Goal: Task Accomplishment & Management: Use online tool/utility

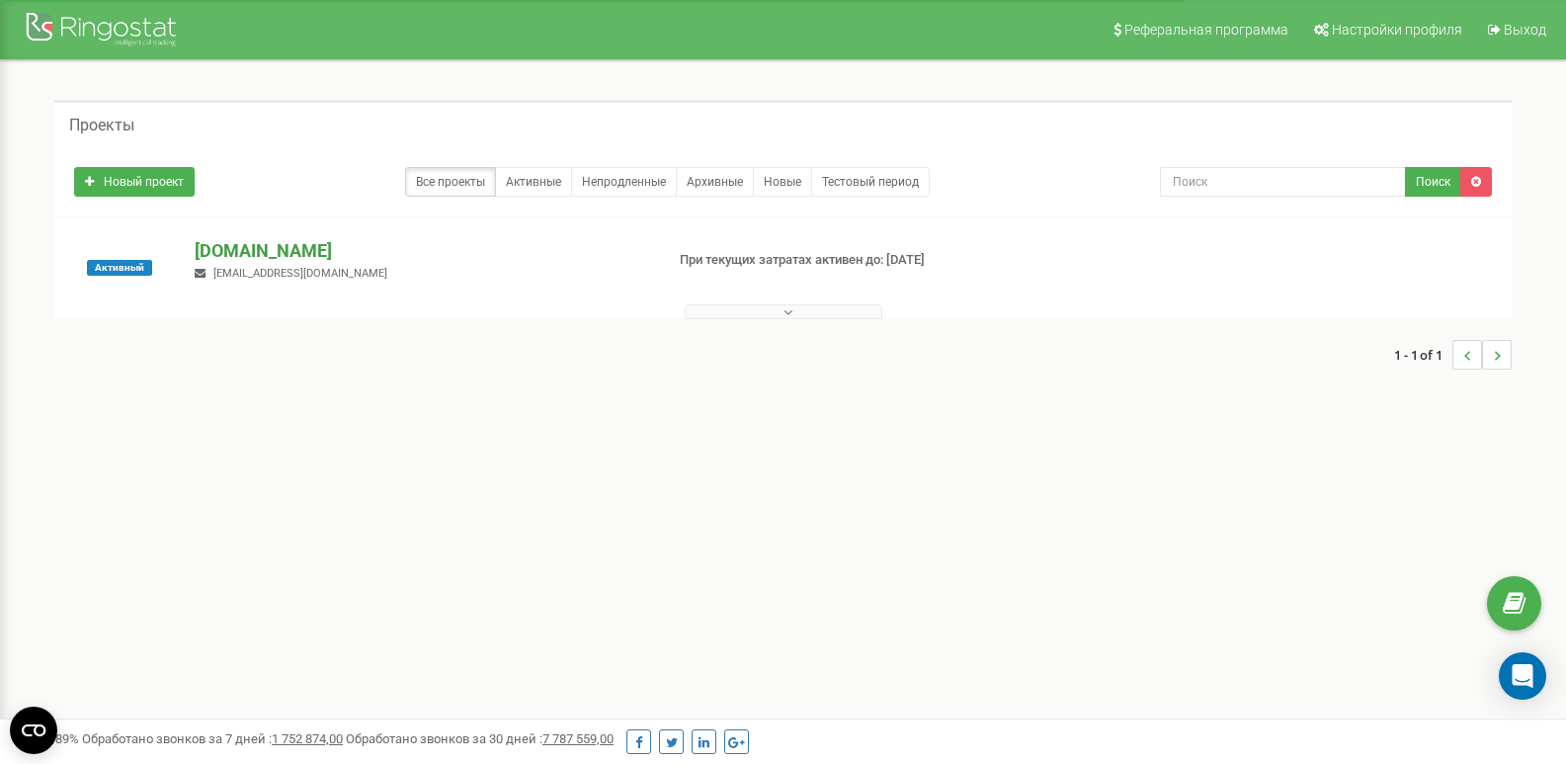
click at [264, 248] on p "[DOMAIN_NAME]" at bounding box center [421, 251] width 452 height 26
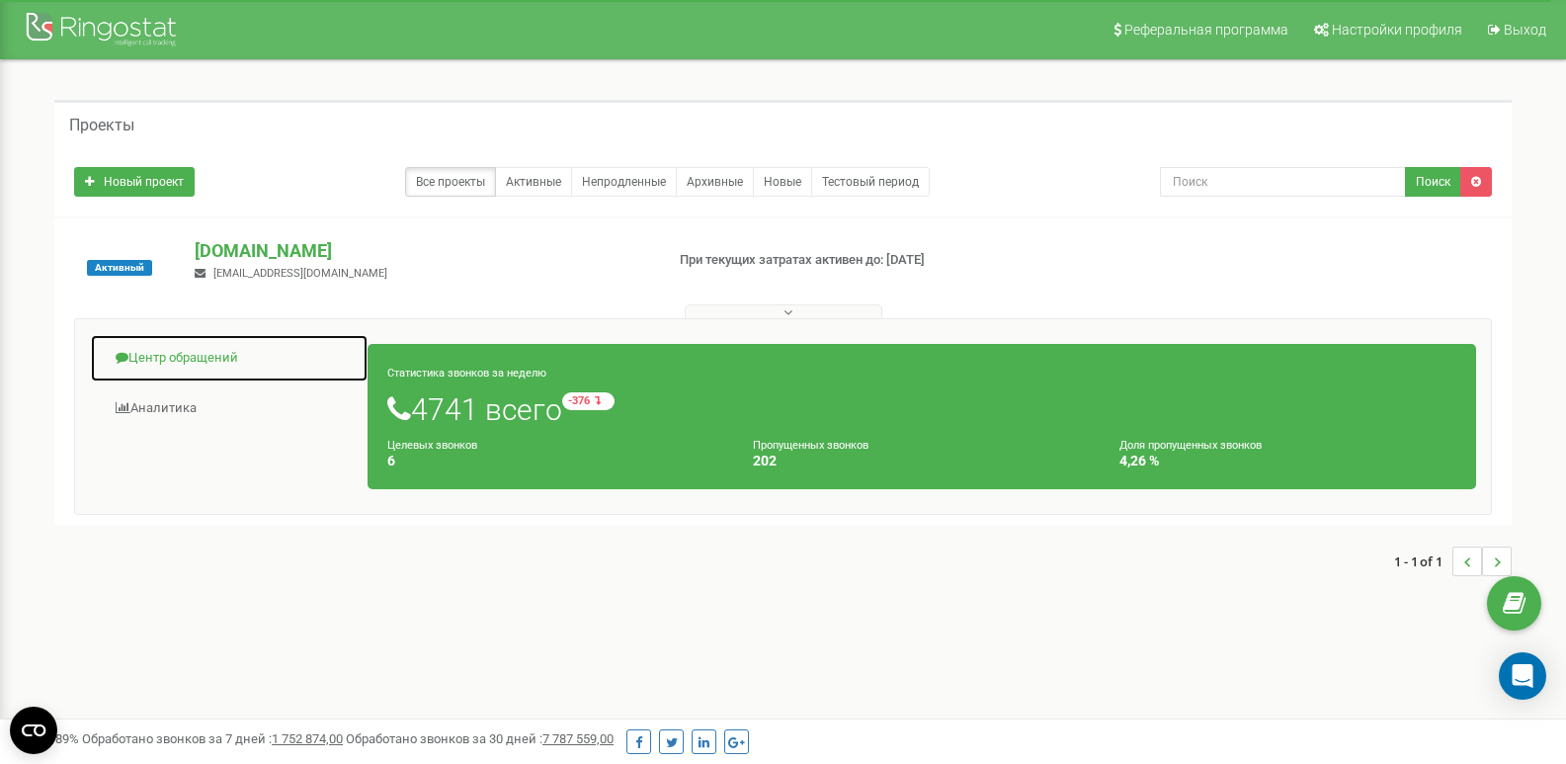
click at [198, 359] on link "Центр обращений" at bounding box center [229, 358] width 279 height 48
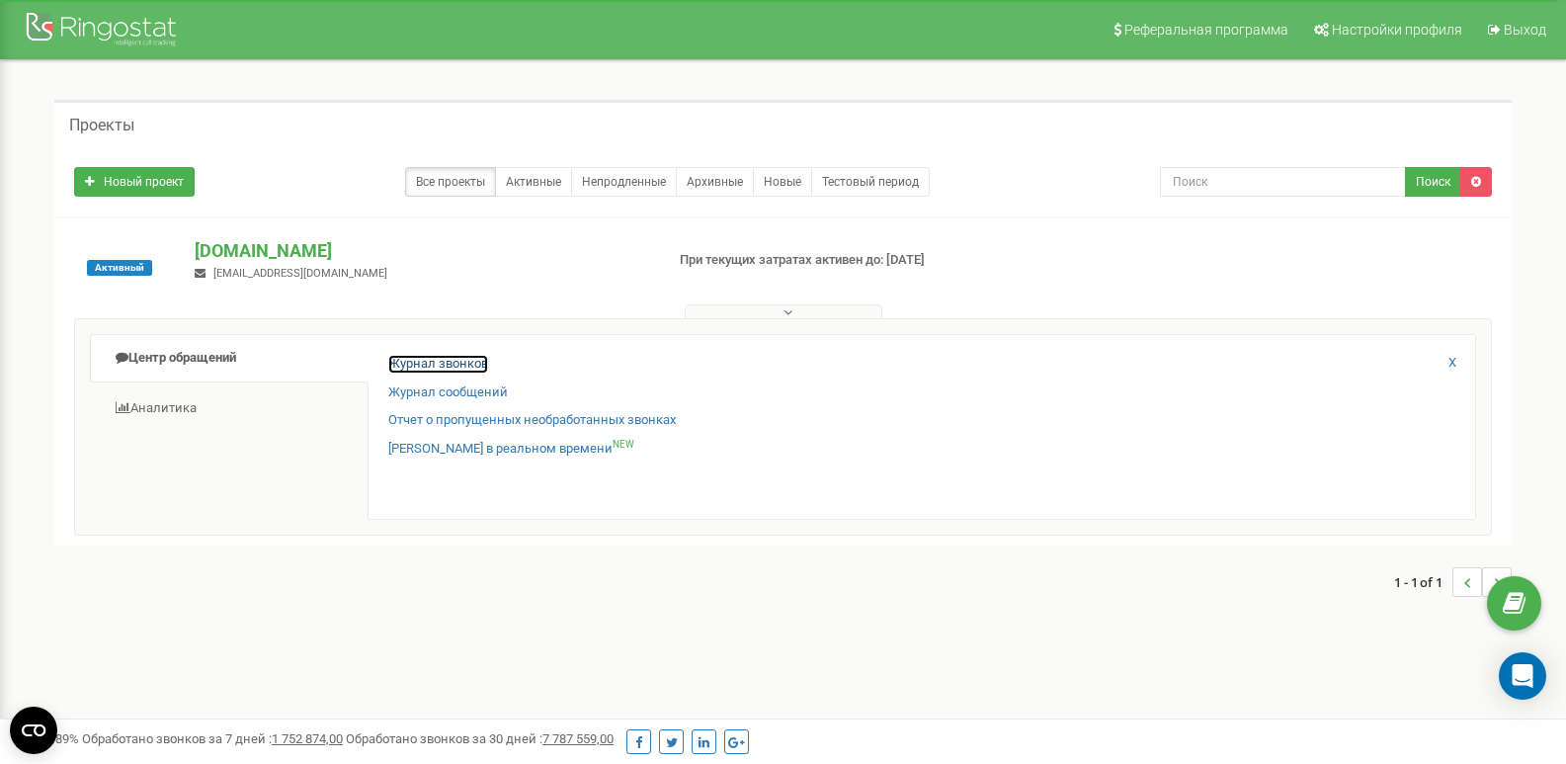
click at [410, 363] on link "Журнал звонков" at bounding box center [438, 364] width 100 height 19
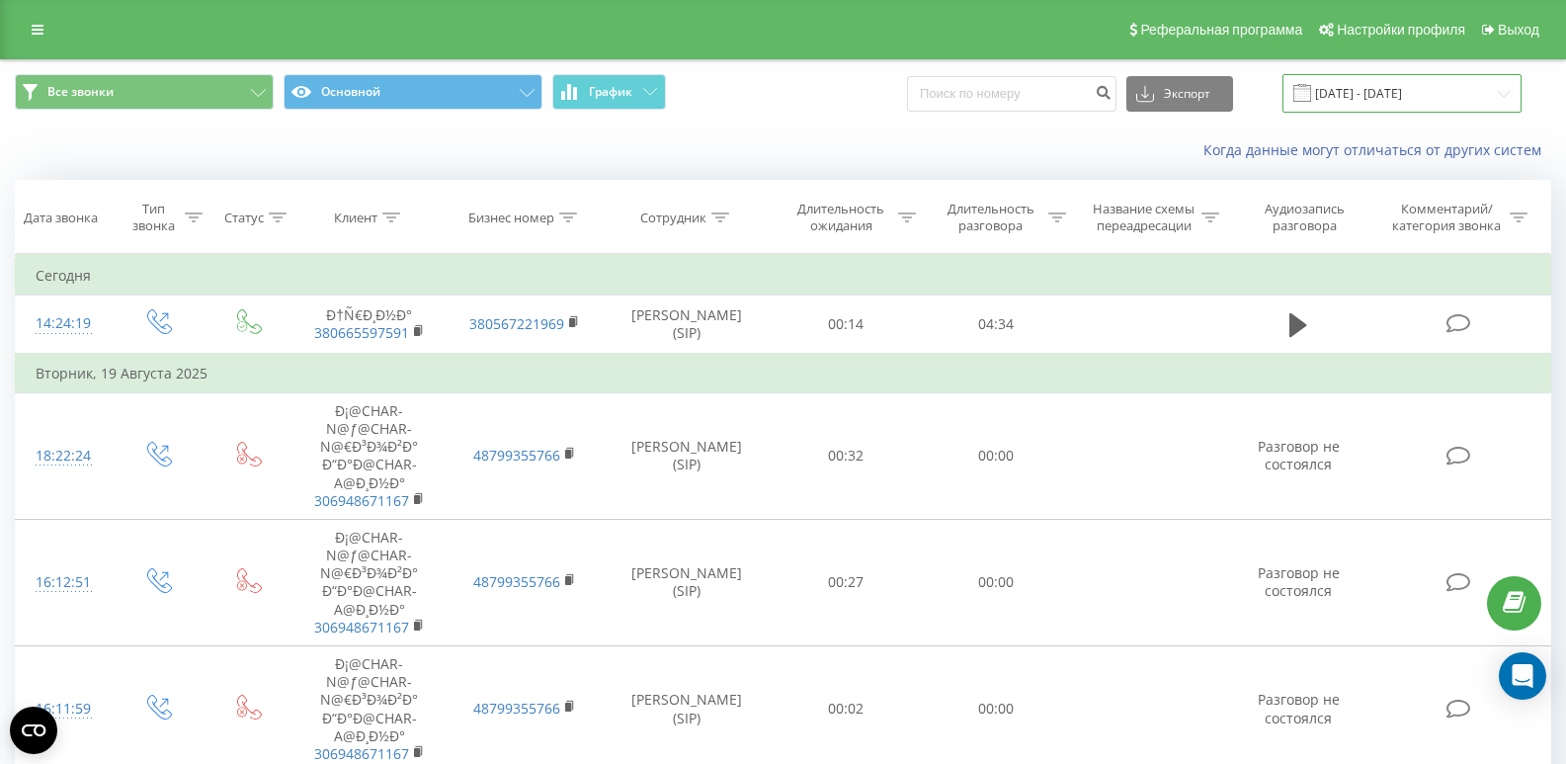
click at [1381, 91] on input "[DATE] - [DATE]" at bounding box center [1401, 93] width 239 height 39
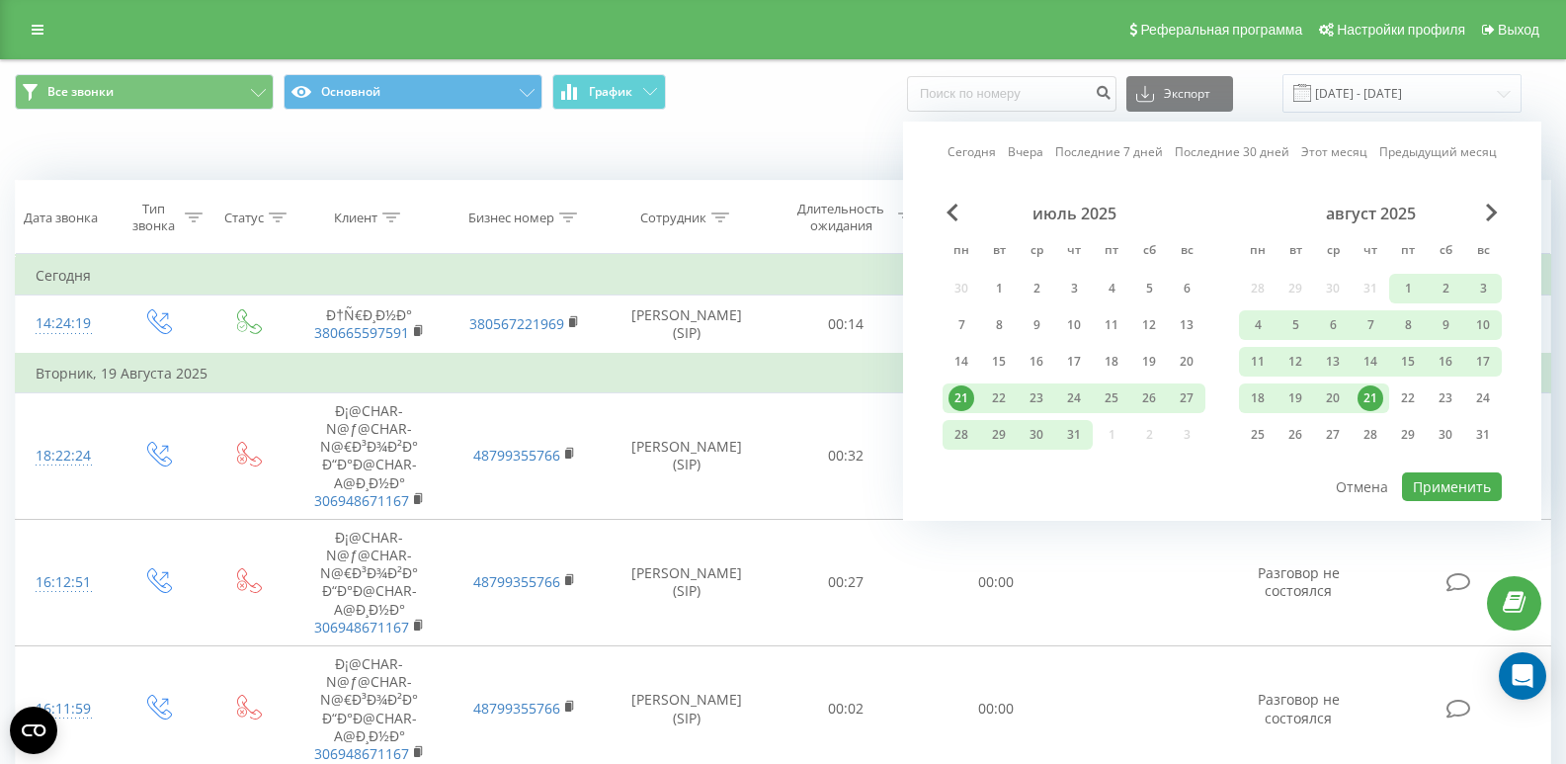
click at [1372, 392] on div "21" at bounding box center [1370, 398] width 26 height 26
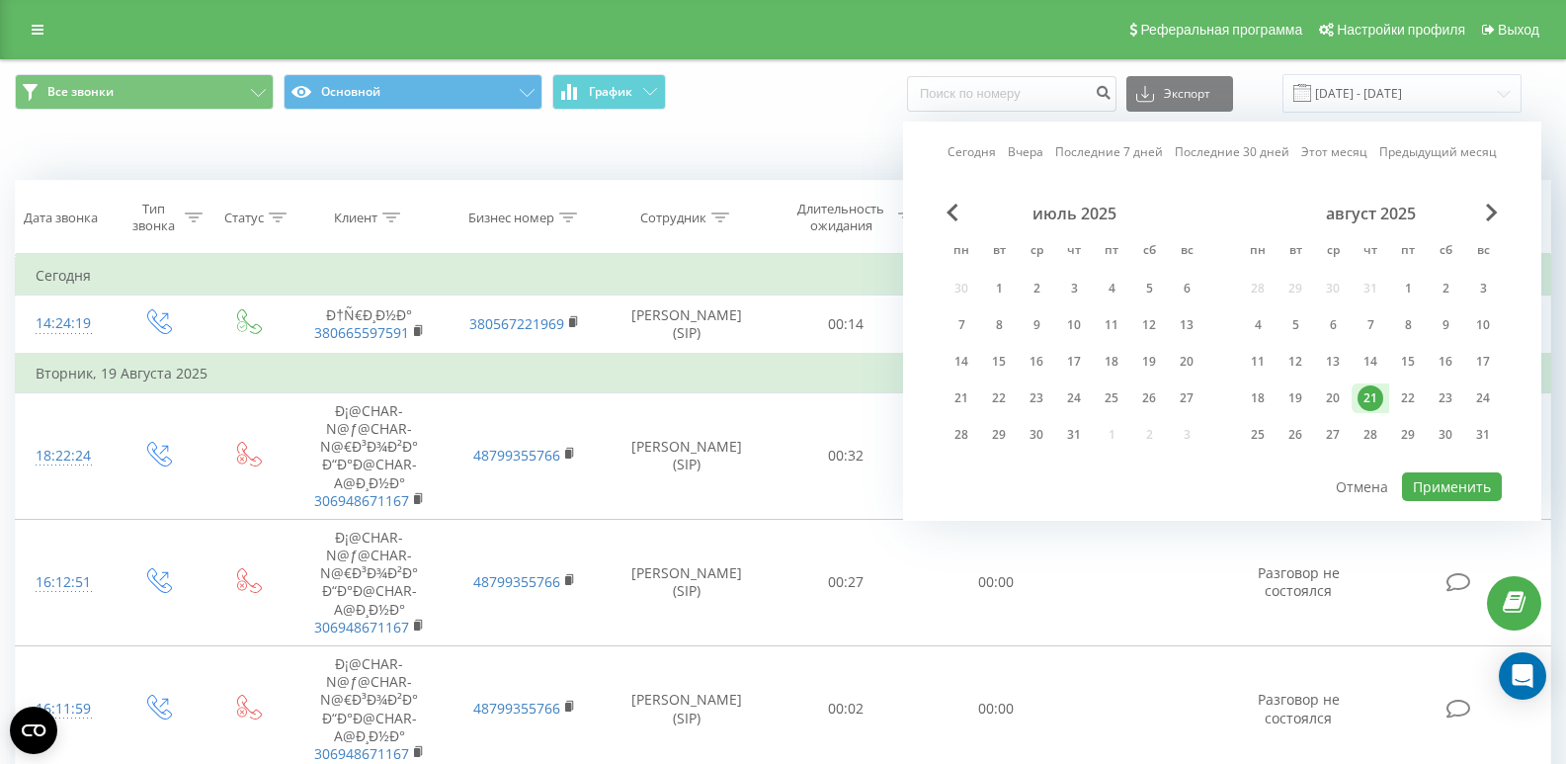
click at [1371, 397] on div "21" at bounding box center [1370, 398] width 26 height 26
click at [1440, 483] on button "Применить" at bounding box center [1452, 486] width 100 height 29
type input "[DATE] - [DATE]"
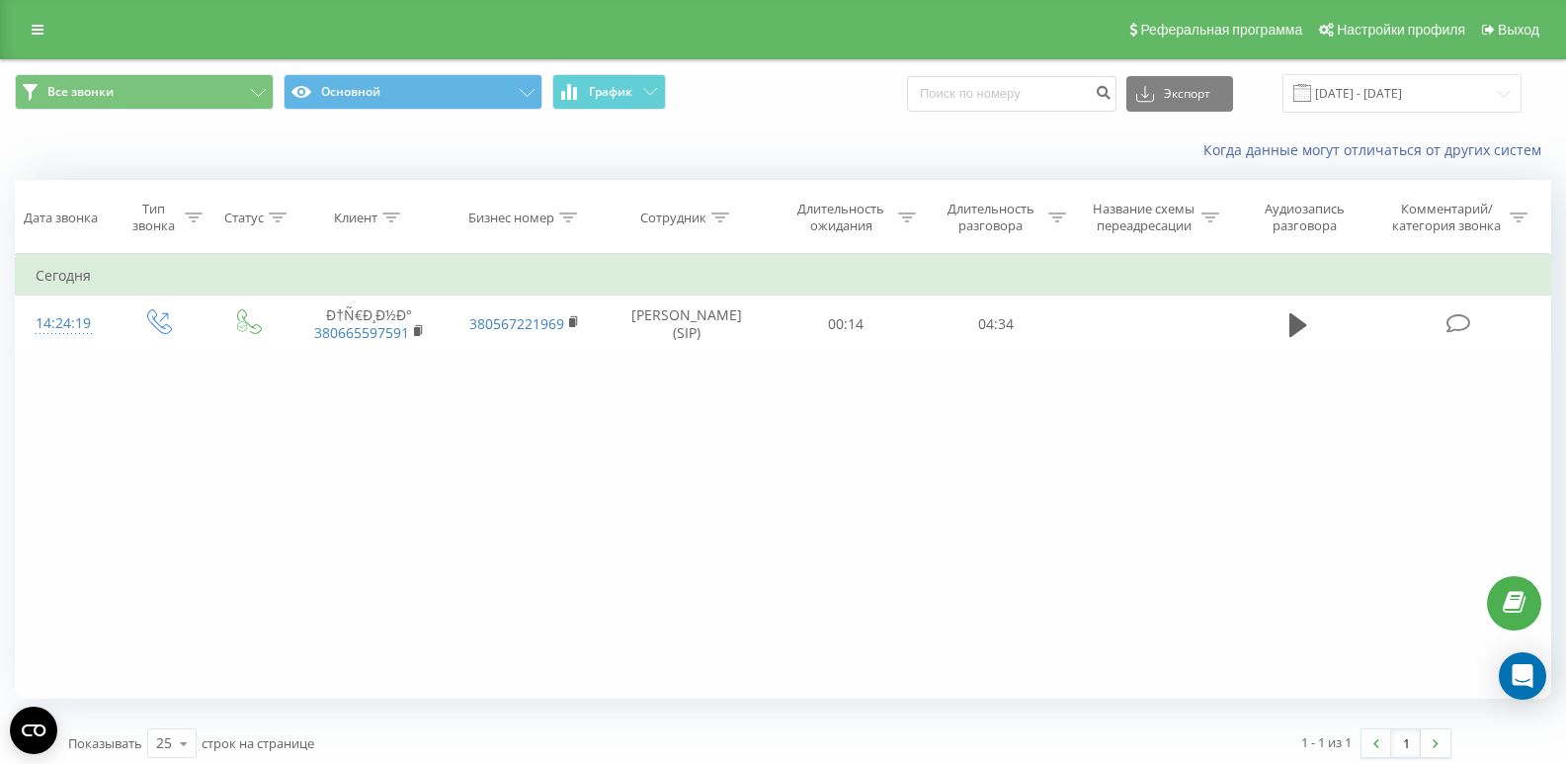
drag, startPoint x: 369, startPoint y: 314, endPoint x: 294, endPoint y: 461, distance: 165.2
click at [294, 464] on div "Фильтровать по условию Равно Введите значение Отмена OK Фильтровать по условию …" at bounding box center [783, 476] width 1536 height 445
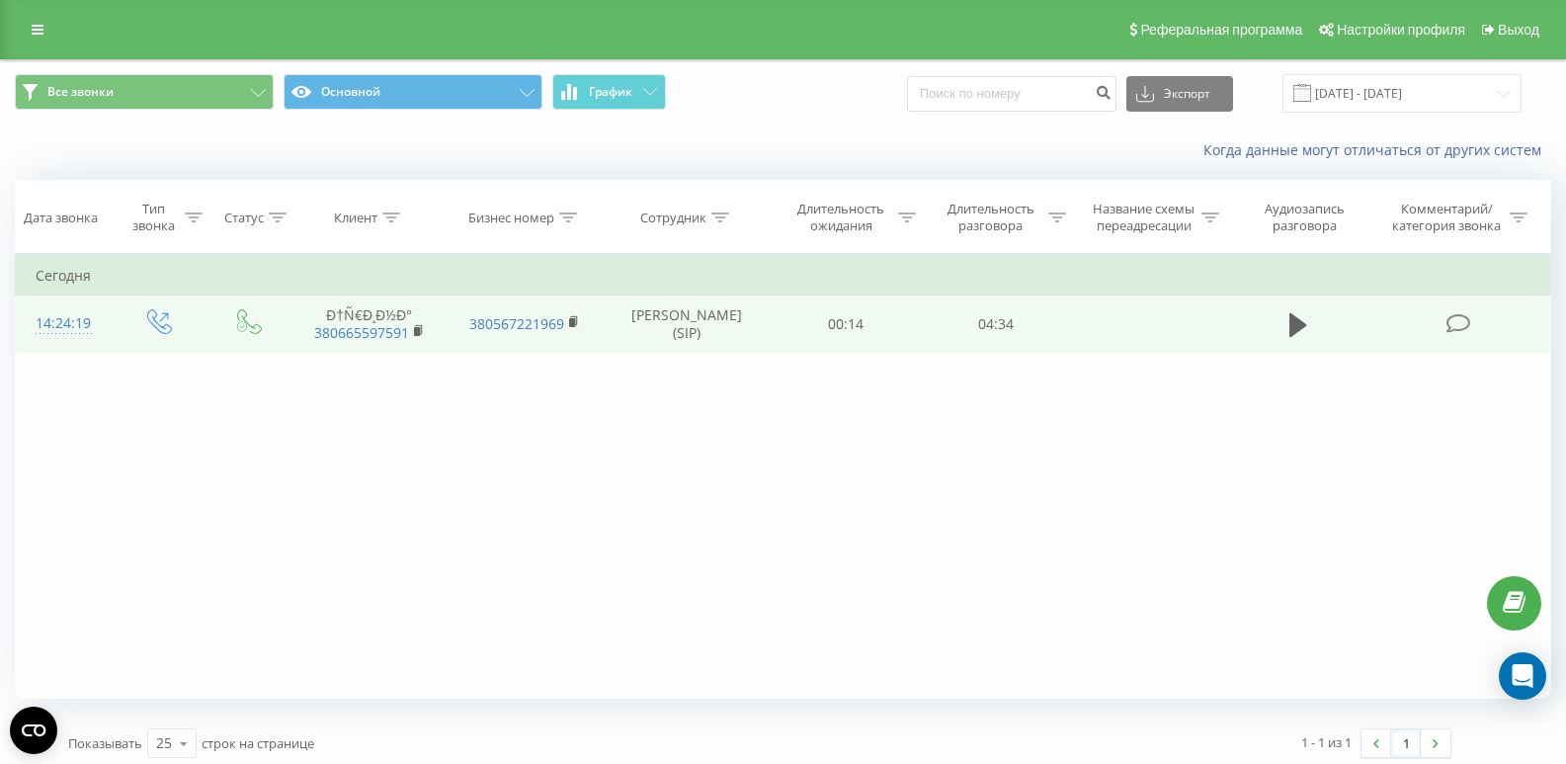
click at [384, 315] on td "Ð†Ñ€Ð¸Ð½Ð° 380665597591" at bounding box center [369, 323] width 156 height 57
drag, startPoint x: 389, startPoint y: 313, endPoint x: 317, endPoint y: 320, distance: 72.4
click at [317, 320] on td "Ð†Ñ€Ð¸Ð½Ð° 380665597591" at bounding box center [369, 323] width 156 height 57
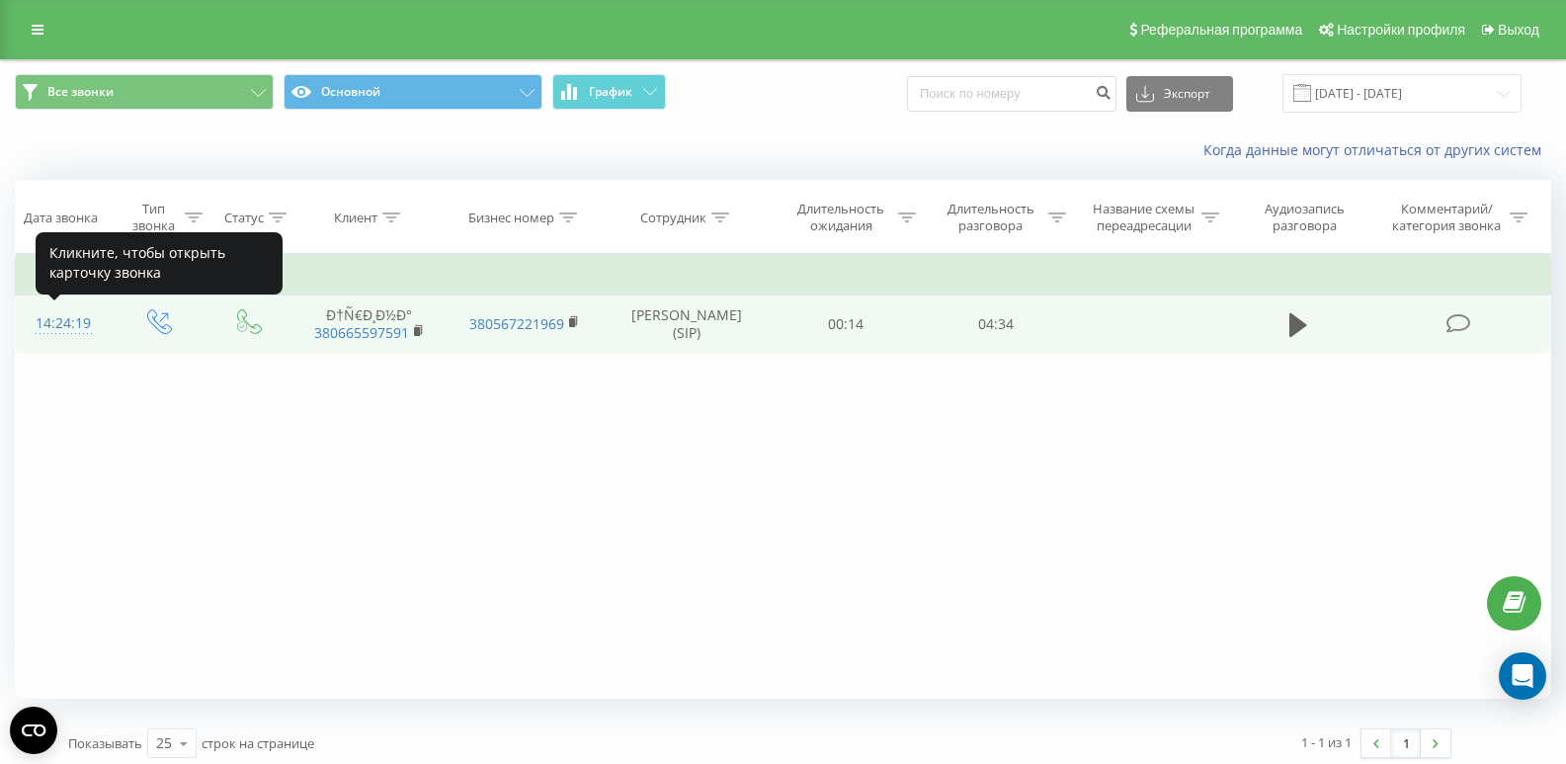
click at [81, 326] on div "14:24:19" at bounding box center [64, 323] width 56 height 39
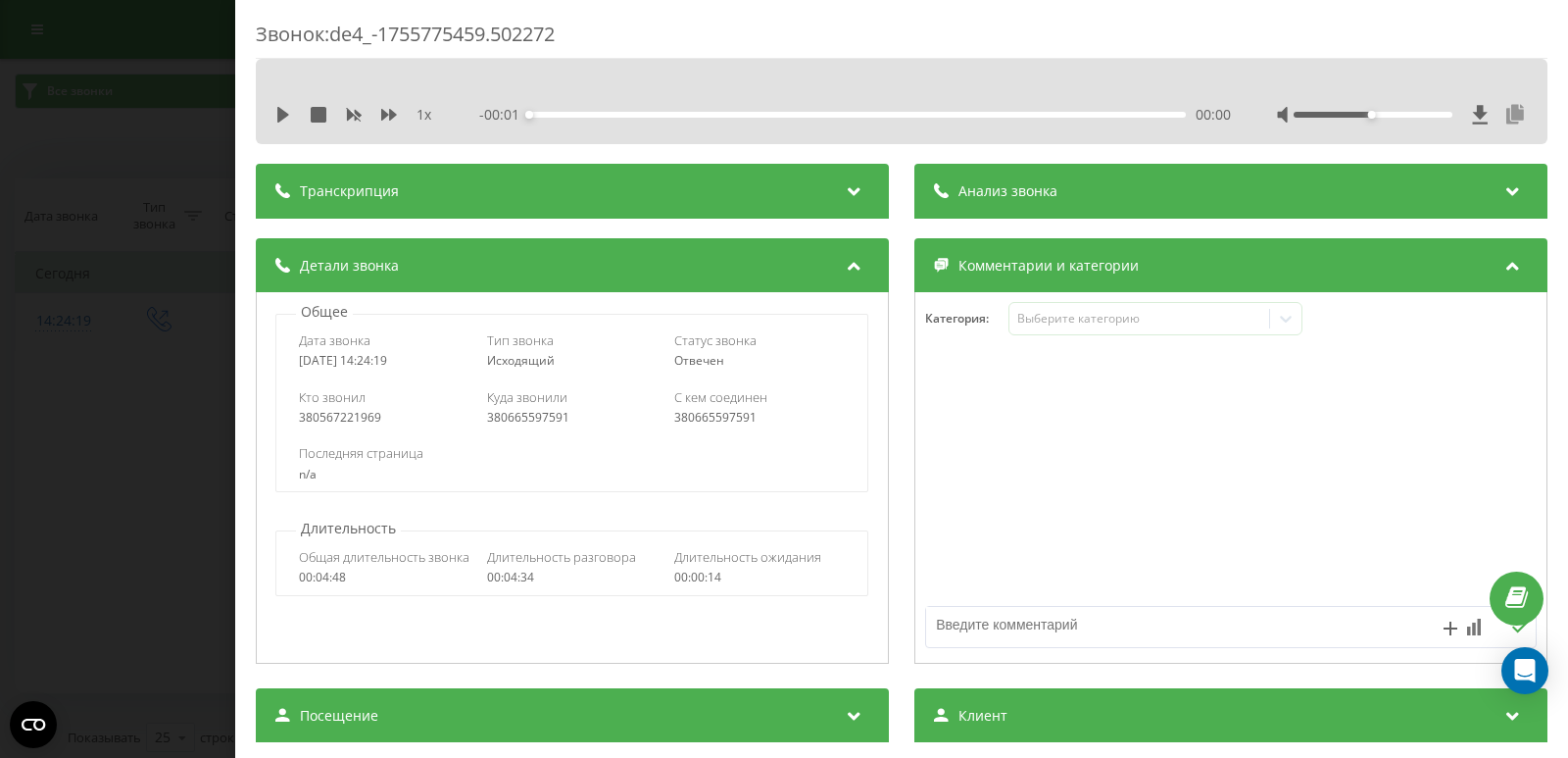
click at [1503, 114] on icon at bounding box center [1514, 115] width 24 height 20
